Goal: Information Seeking & Learning: Learn about a topic

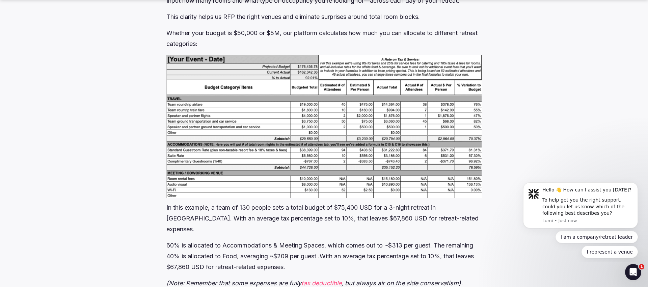
scroll to position [3186, 0]
click at [219, 82] on img at bounding box center [323, 125] width 315 height 143
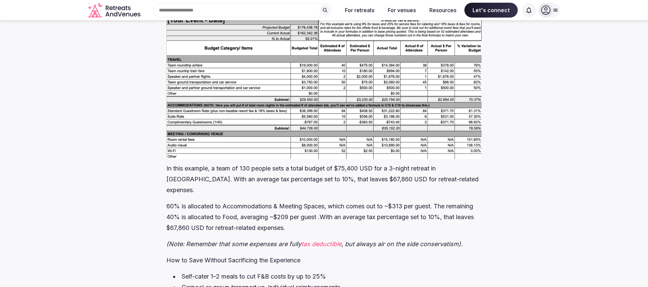
scroll to position [3219, 0]
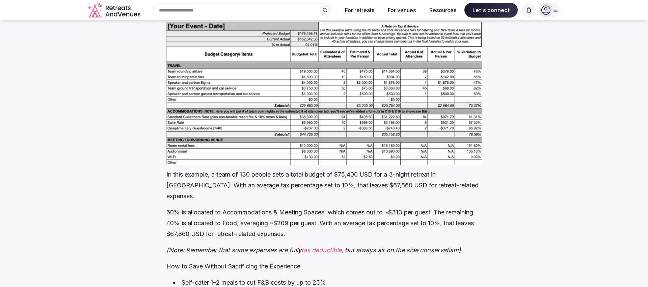
click at [269, 105] on img at bounding box center [323, 93] width 315 height 143
